Goal: Use online tool/utility: Use online tool/utility

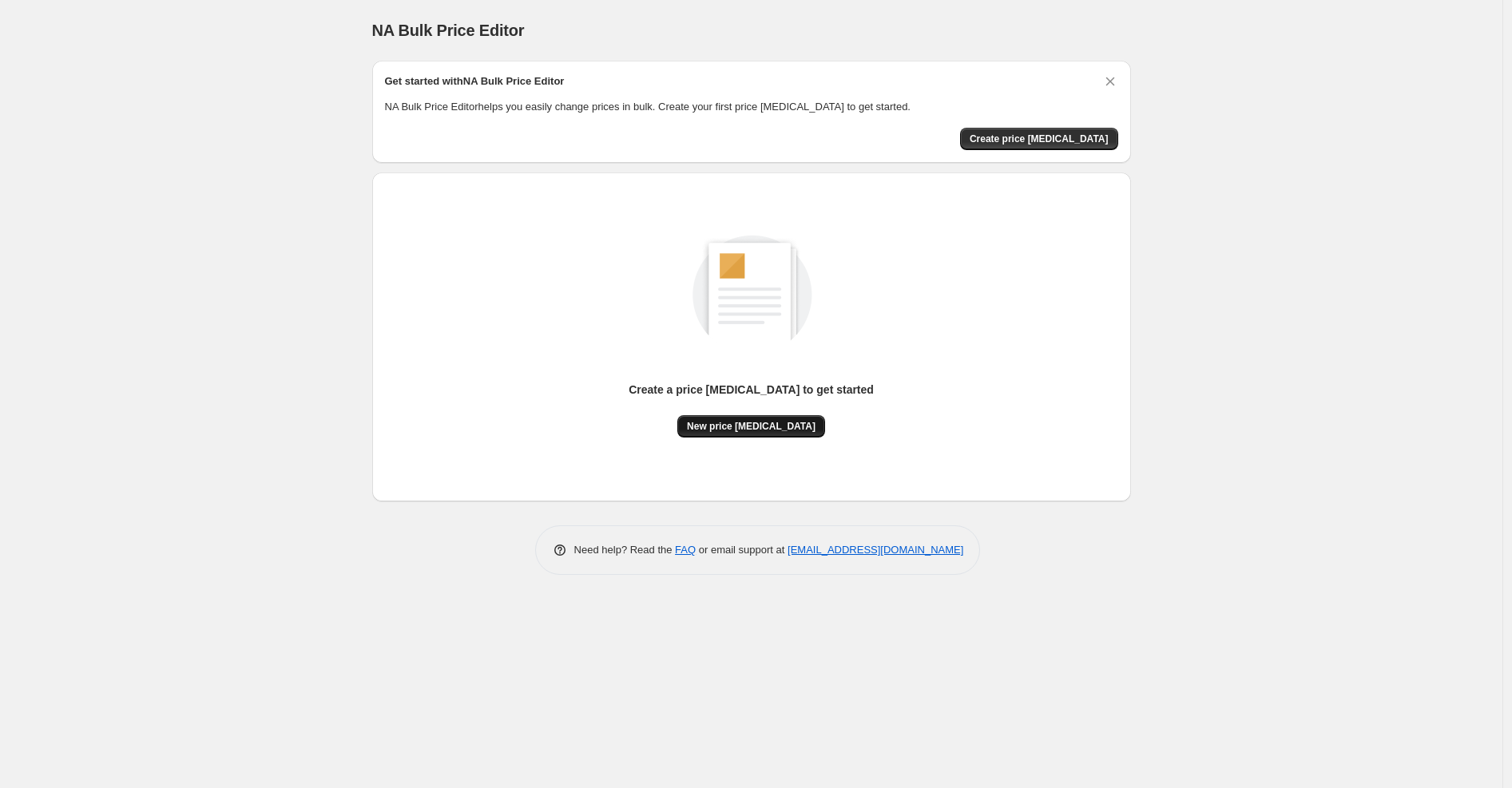
click at [745, 416] on button "New price [MEDICAL_DATA]" at bounding box center [751, 426] width 148 height 22
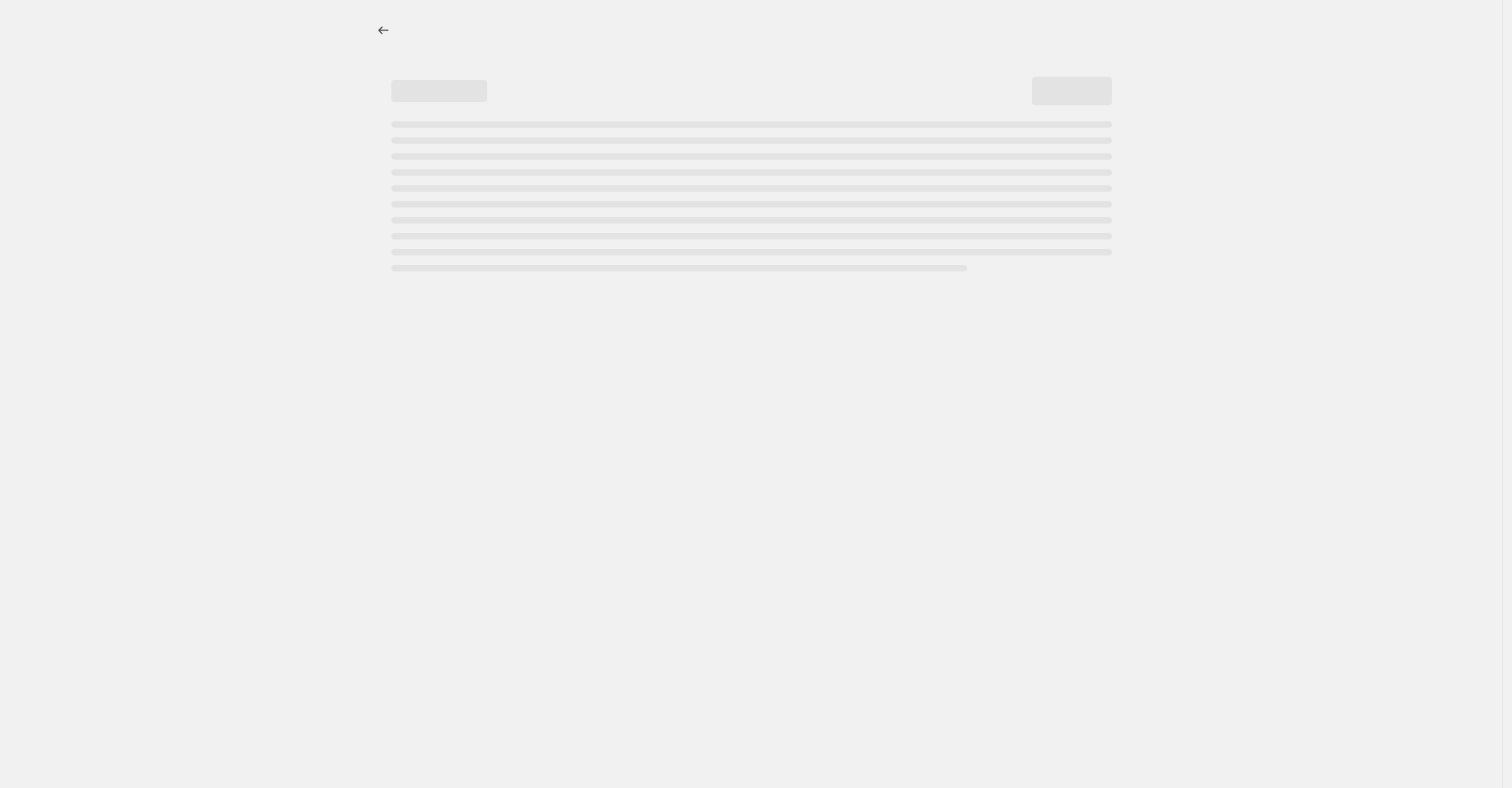
select select "percentage"
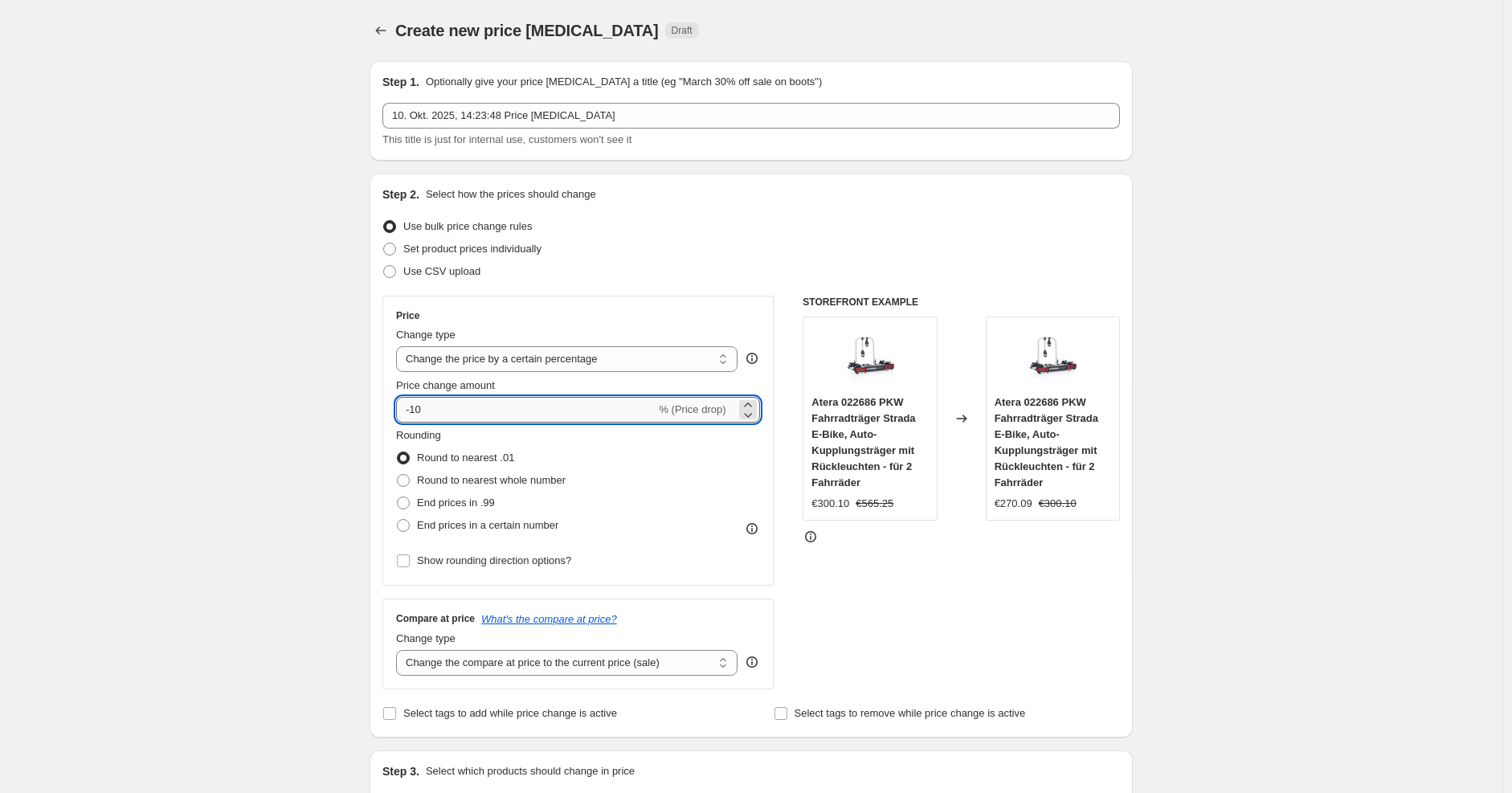
click at [523, 409] on input "-10" at bounding box center [526, 409] width 260 height 26
type input "-1"
type input "-30"
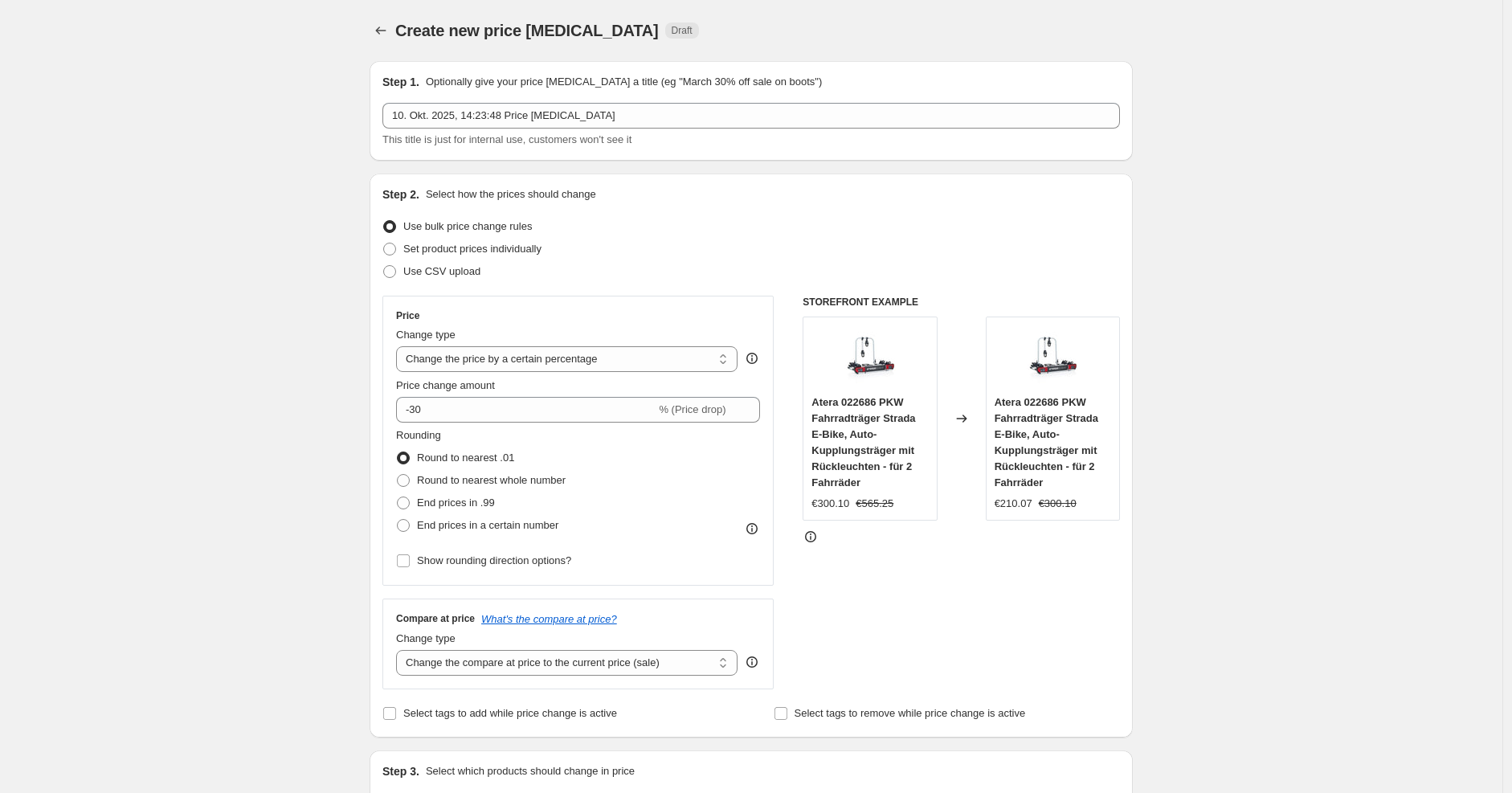
click at [640, 303] on div "Price Change type Change the price to a certain amount Change the price by a ce…" at bounding box center [577, 440] width 391 height 290
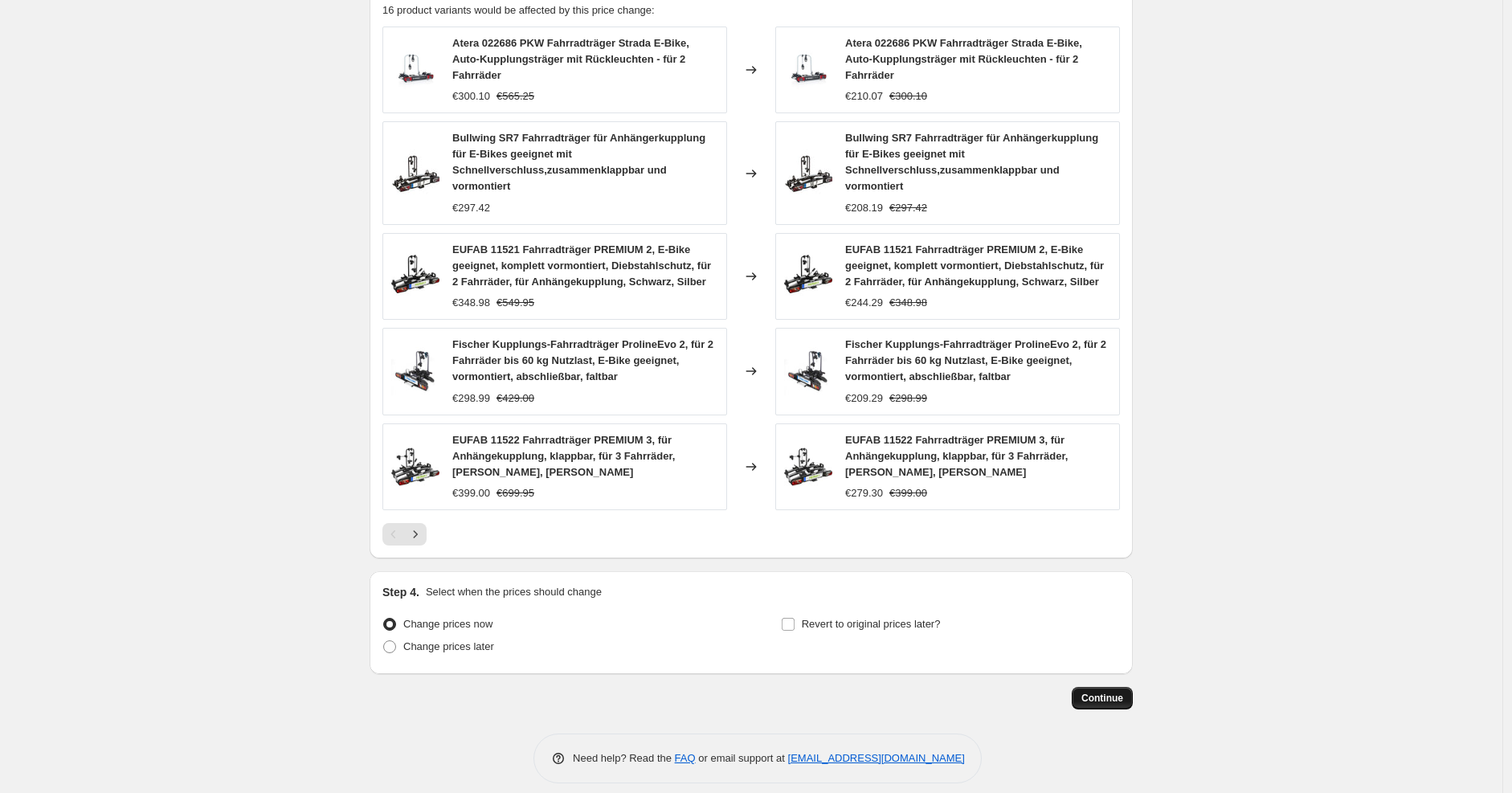
click at [1102, 692] on span "Continue" at bounding box center [1102, 698] width 42 height 13
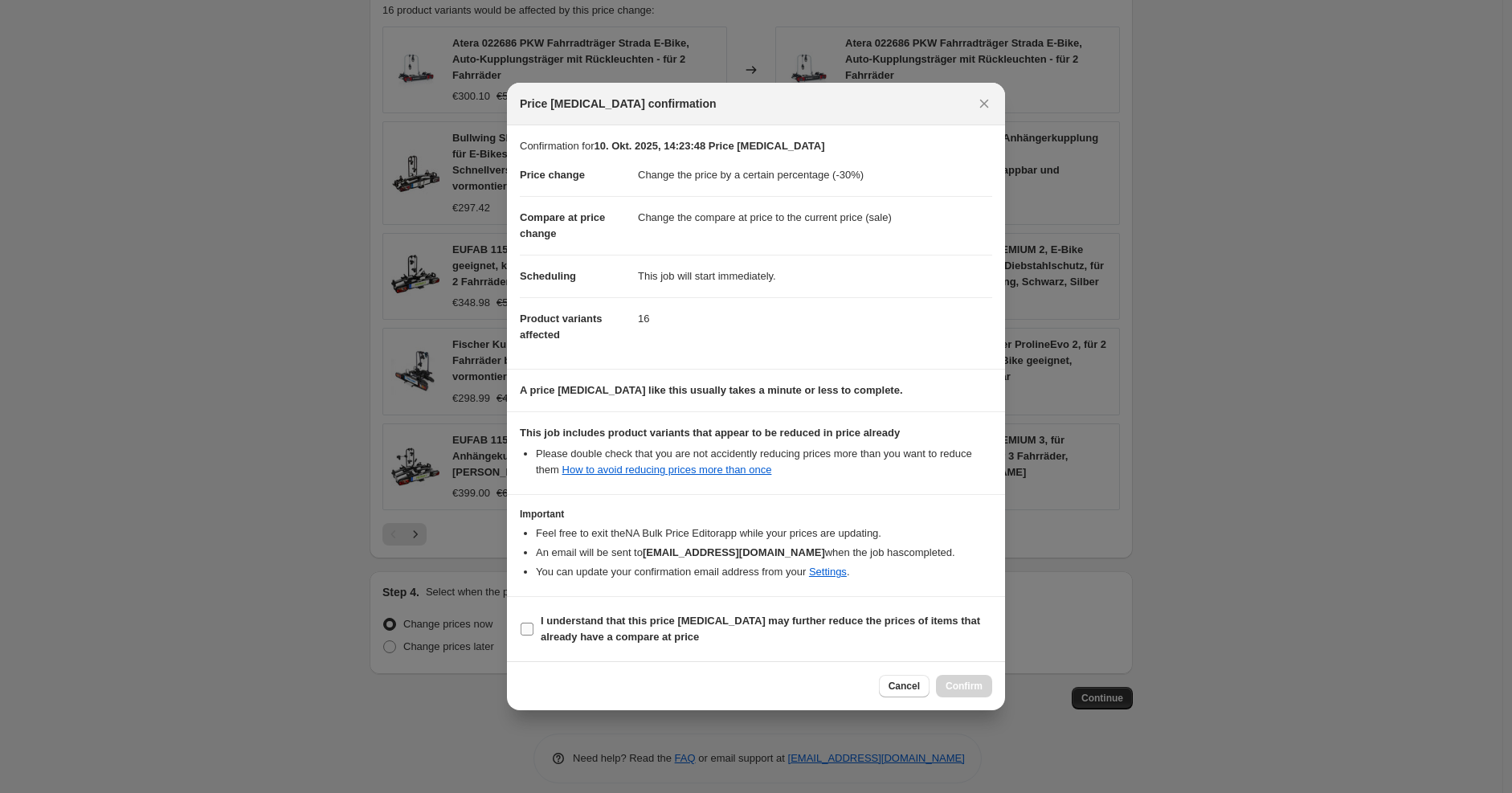
click at [736, 616] on b "I understand that this price [MEDICAL_DATA] may further reduce the prices of it…" at bounding box center [760, 628] width 440 height 28
click at [534, 623] on input "I understand that this price [MEDICAL_DATA] may further reduce the prices of it…" at bounding box center [527, 629] width 13 height 13
checkbox input "true"
click at [961, 691] on span "Confirm" at bounding box center [964, 686] width 37 height 13
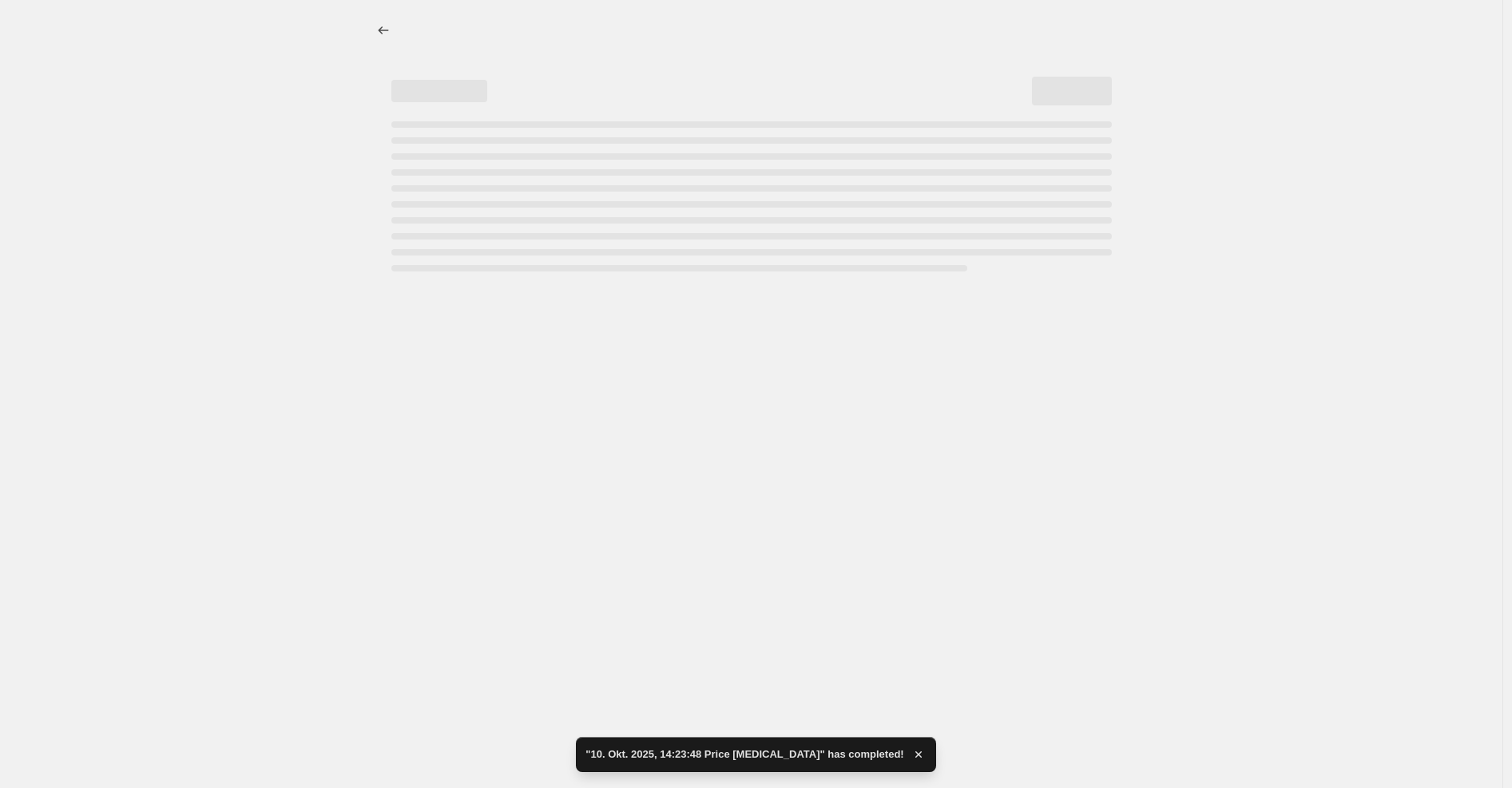
select select "percentage"
